Goal: Information Seeking & Learning: Learn about a topic

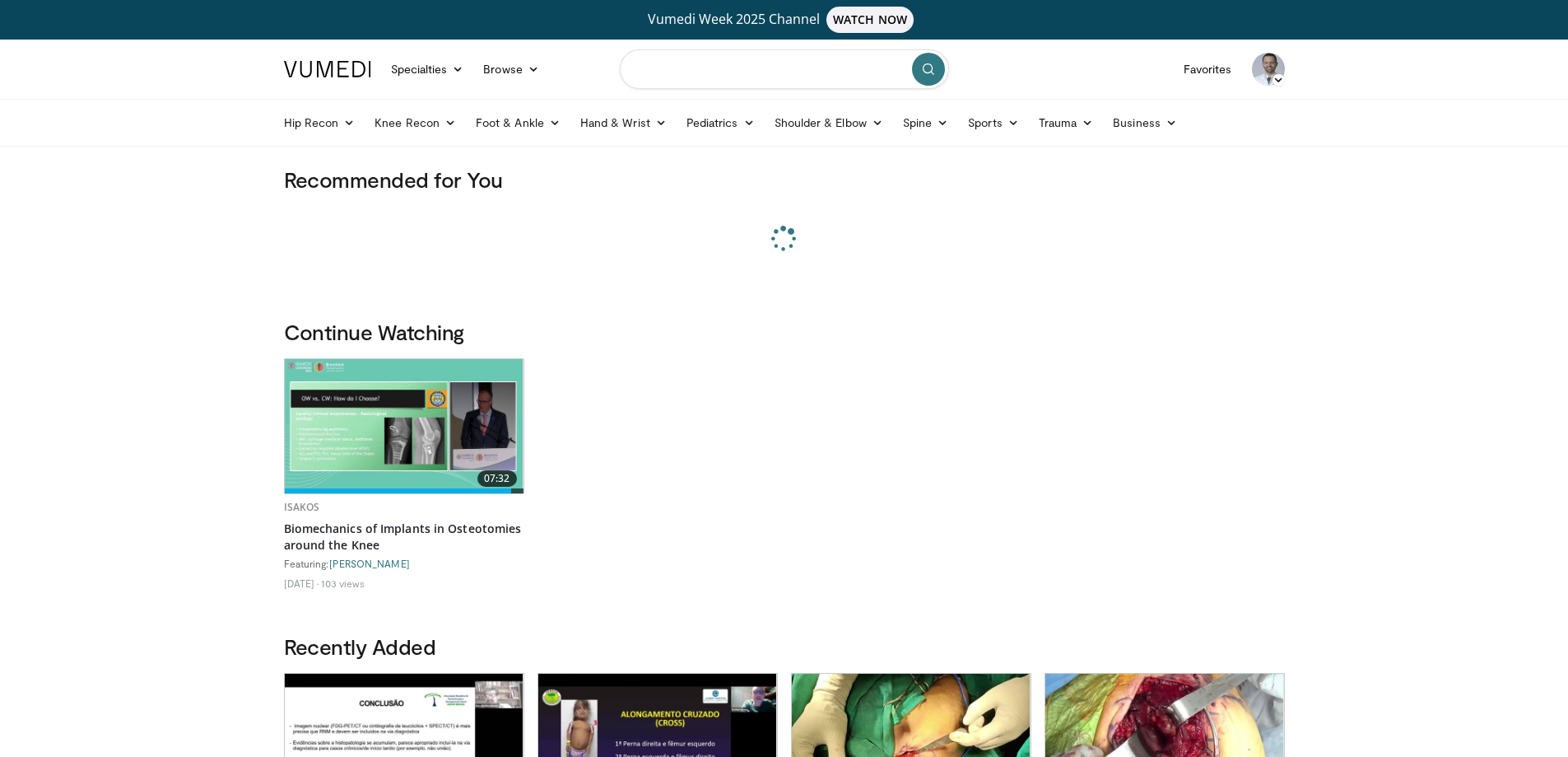
click at [724, 73] on input "Search topics, interventions" at bounding box center [784, 69] width 329 height 40
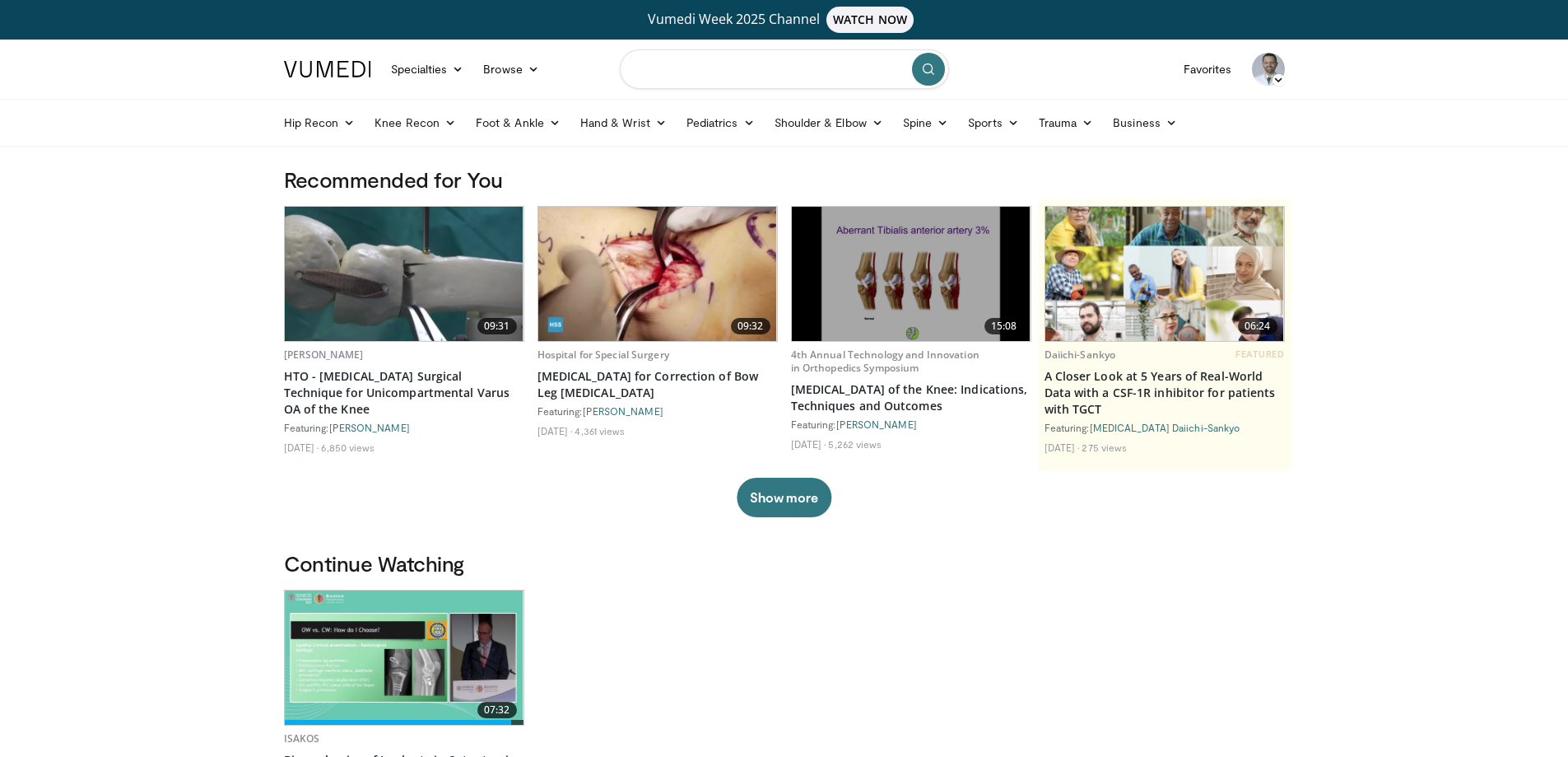
paste input "**********"
type input "**********"
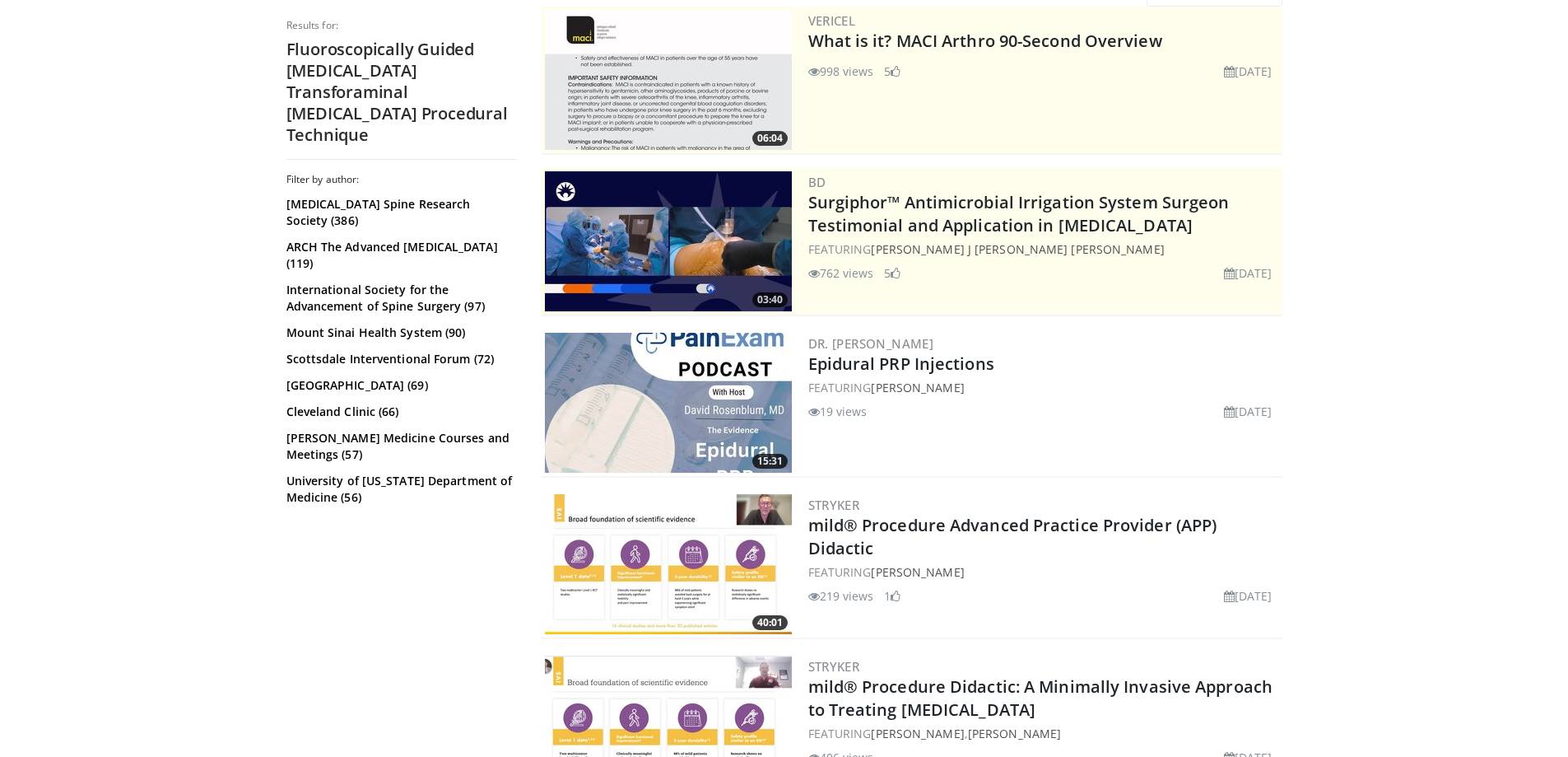
scroll to position [83, 0]
